Goal: Transaction & Acquisition: Download file/media

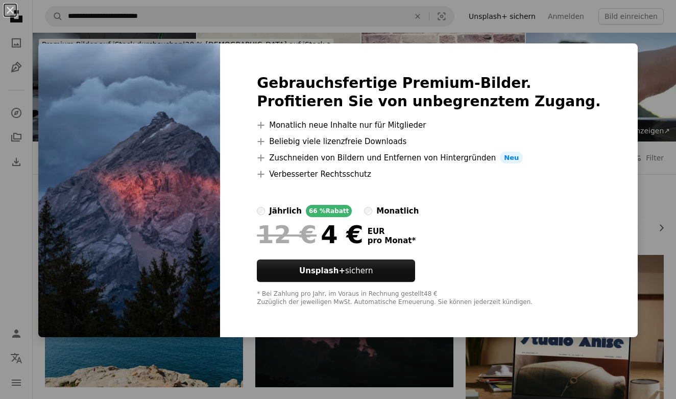
scroll to position [413, 0]
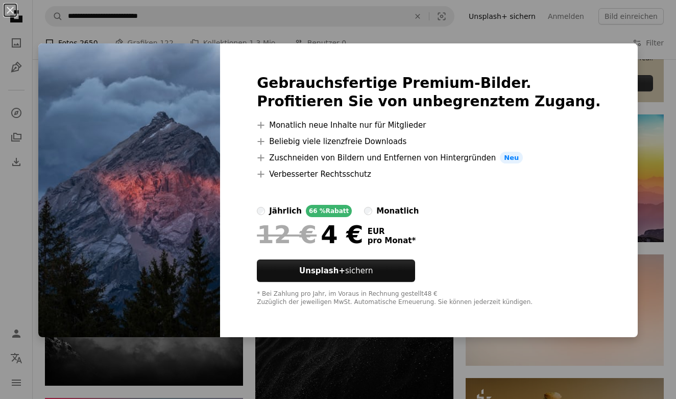
click at [335, 31] on div "An X shape Gebrauchsfertige Premium-Bilder. Profitieren Sie von unbegrenztem Zu…" at bounding box center [338, 199] width 676 height 399
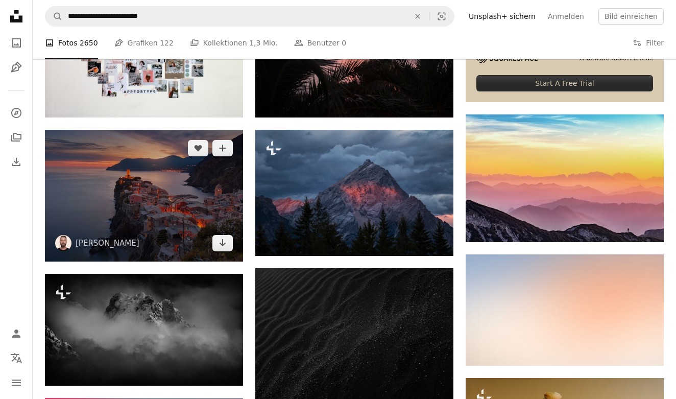
click at [197, 197] on img at bounding box center [144, 196] width 198 height 132
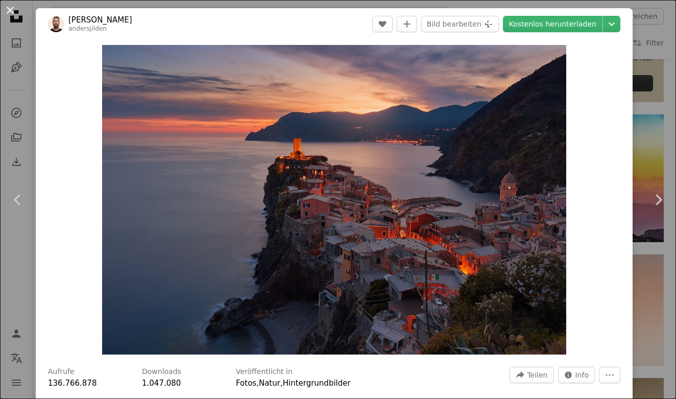
click at [12, 13] on button "An X shape" at bounding box center [10, 10] width 12 height 12
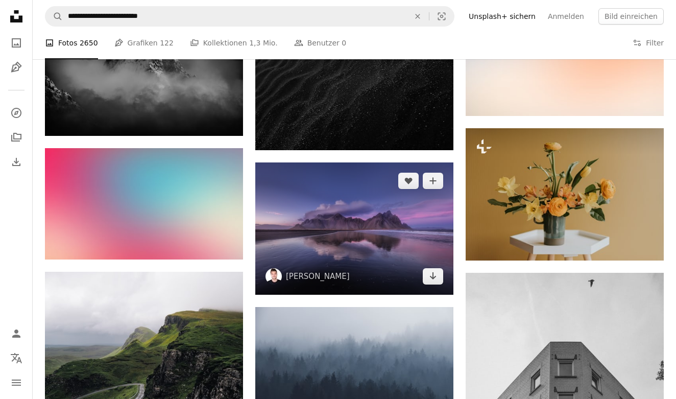
scroll to position [666, 0]
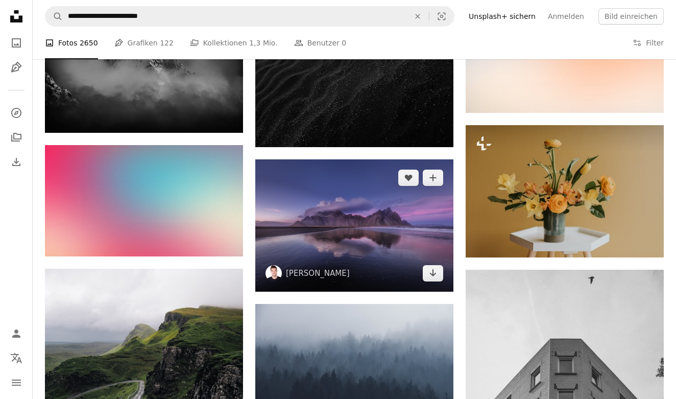
click at [333, 220] on img at bounding box center [354, 225] width 198 height 132
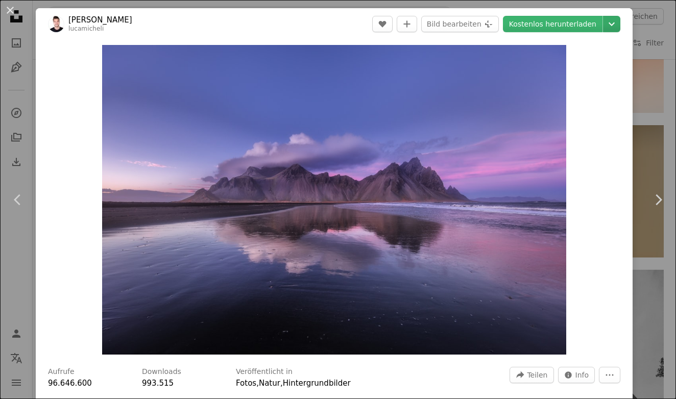
click at [614, 24] on icon "Downloadgröße auswählen" at bounding box center [611, 24] width 6 height 4
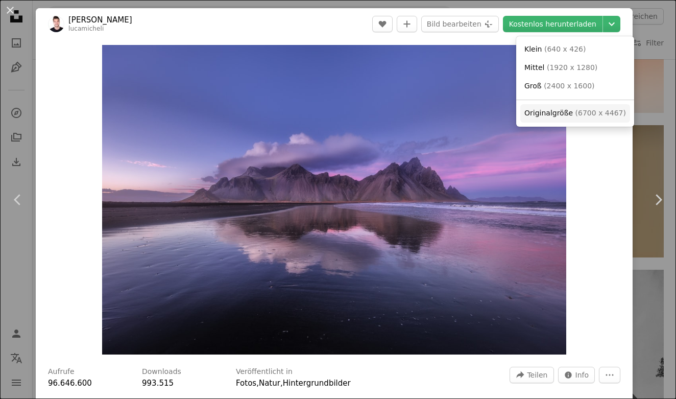
click at [554, 111] on span "Originalgröße" at bounding box center [548, 113] width 48 height 8
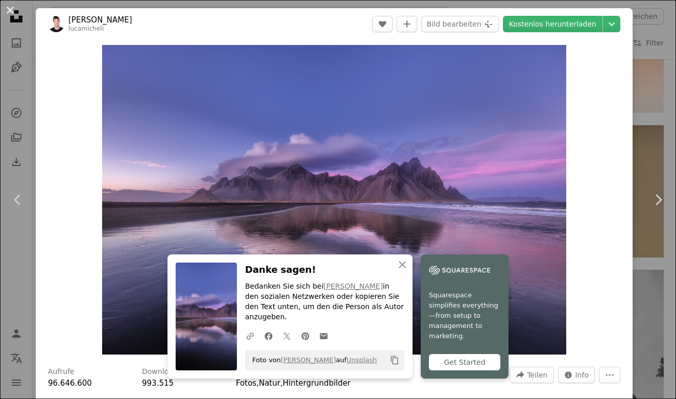
click at [8, 16] on button "An X shape" at bounding box center [10, 10] width 12 height 12
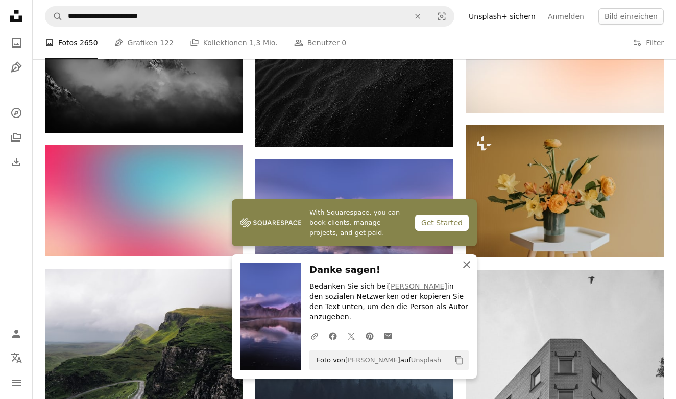
click at [463, 270] on icon "An X shape" at bounding box center [466, 264] width 12 height 12
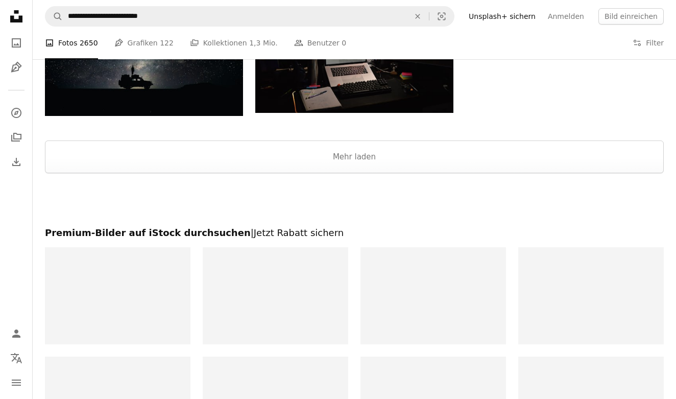
scroll to position [1260, 0]
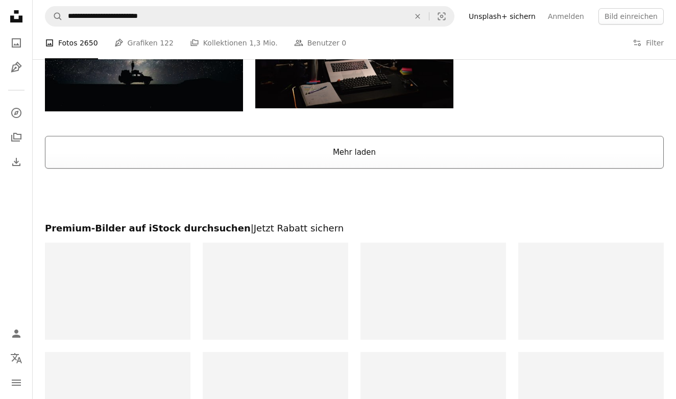
click at [356, 153] on button "Mehr laden" at bounding box center [354, 152] width 618 height 33
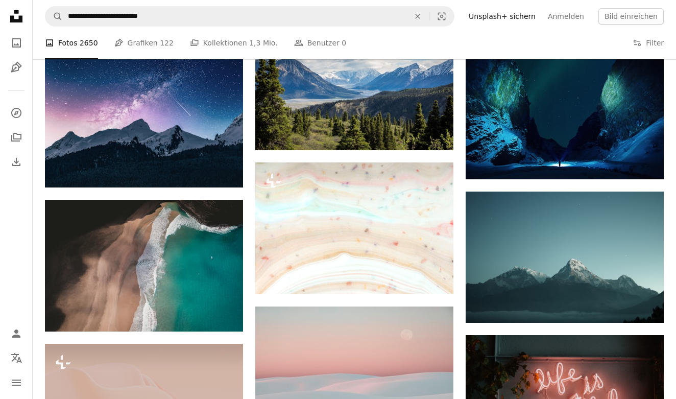
scroll to position [2893, 0]
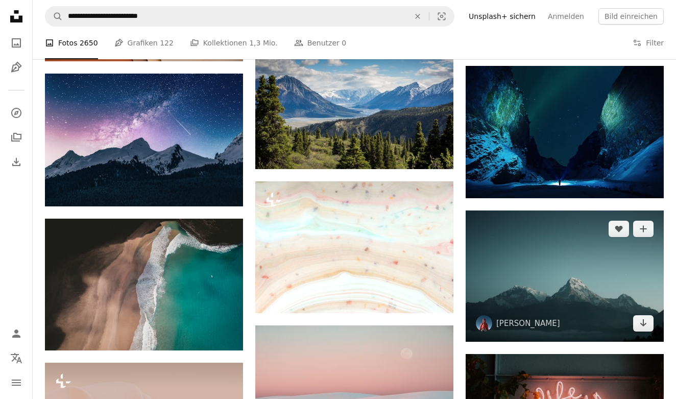
click at [540, 279] on img at bounding box center [564, 275] width 198 height 131
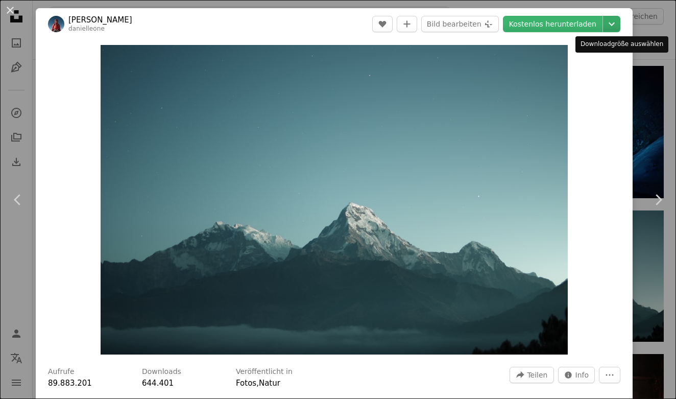
click at [619, 23] on icon "Chevron down" at bounding box center [611, 24] width 16 height 12
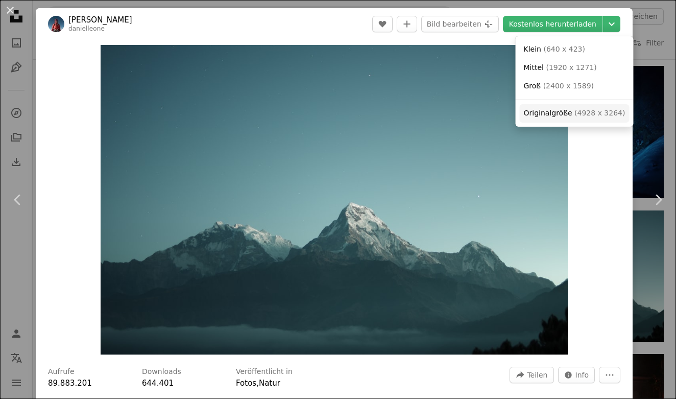
click at [557, 110] on span "Originalgröße" at bounding box center [548, 113] width 48 height 8
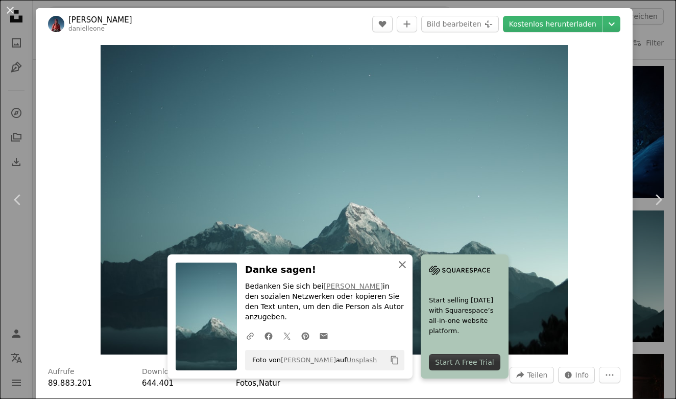
click at [404, 270] on icon "An X shape" at bounding box center [402, 264] width 12 height 12
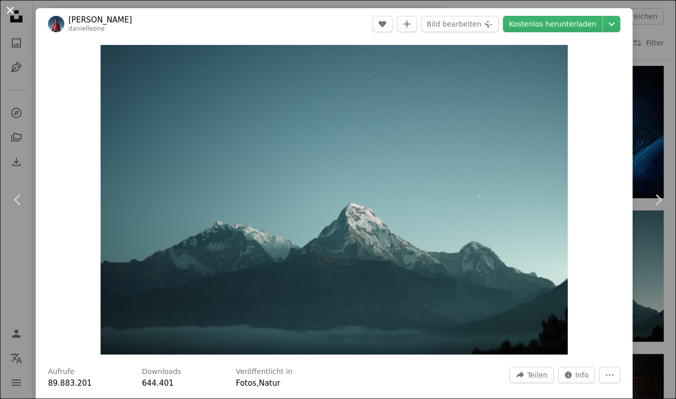
click at [7, 8] on button "An X shape" at bounding box center [10, 10] width 12 height 12
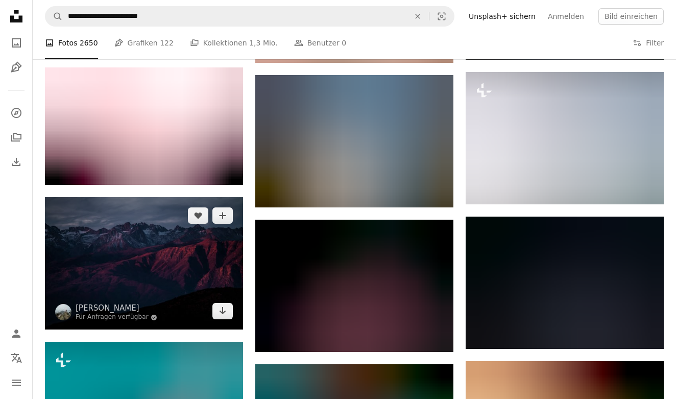
scroll to position [3739, 0]
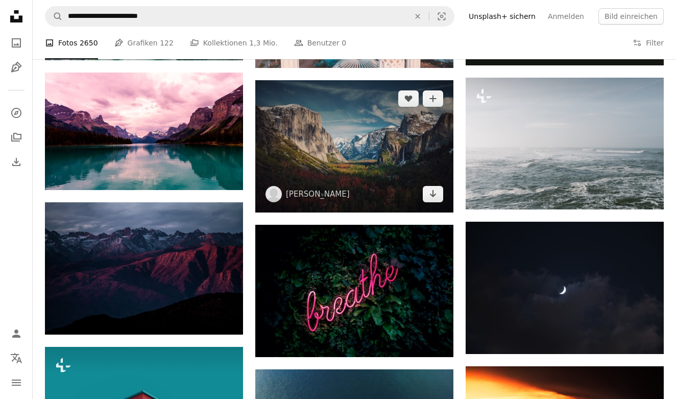
click at [318, 158] on img at bounding box center [354, 146] width 198 height 132
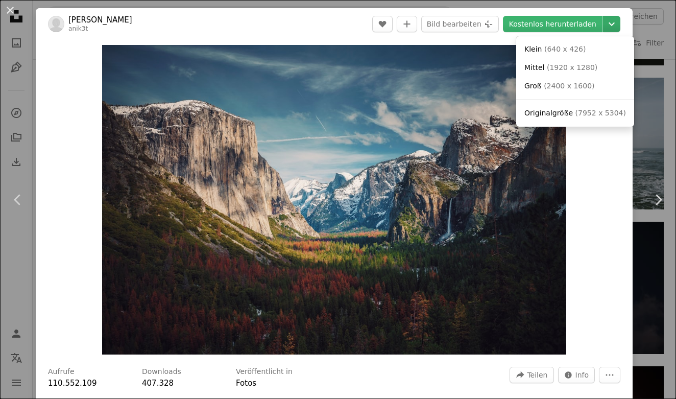
click at [614, 21] on icon "Chevron down" at bounding box center [611, 24] width 16 height 12
click at [559, 110] on span "Originalgröße" at bounding box center [548, 113] width 48 height 8
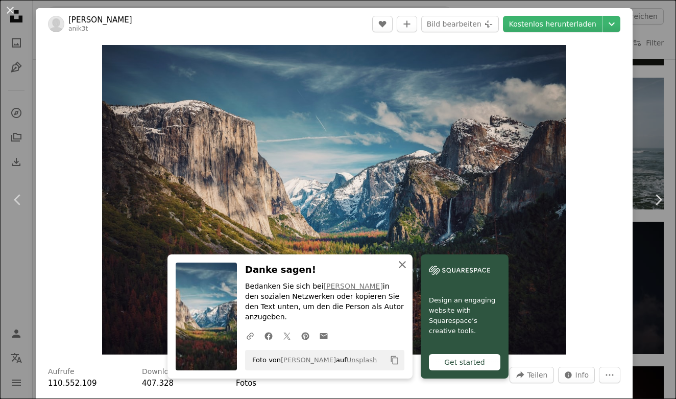
click at [403, 268] on icon "button" at bounding box center [402, 264] width 7 height 7
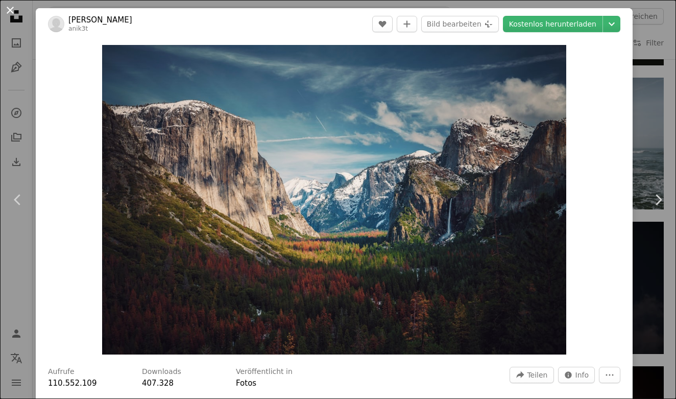
click at [11, 10] on button "An X shape" at bounding box center [10, 10] width 12 height 12
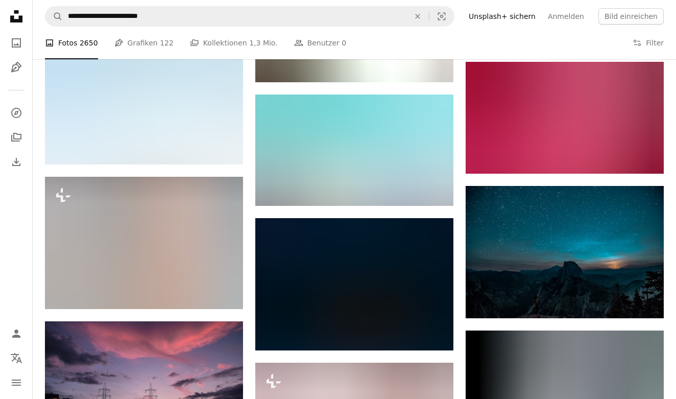
scroll to position [4465, 0]
